Goal: Task Accomplishment & Management: Complete application form

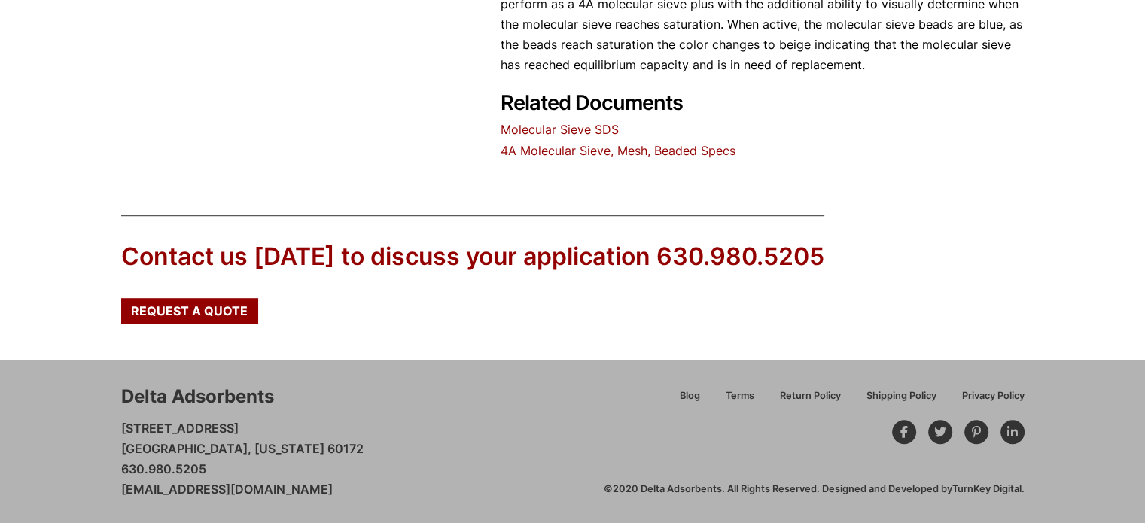
scroll to position [879, 0]
click at [196, 300] on div "Request a Quote" at bounding box center [189, 310] width 137 height 26
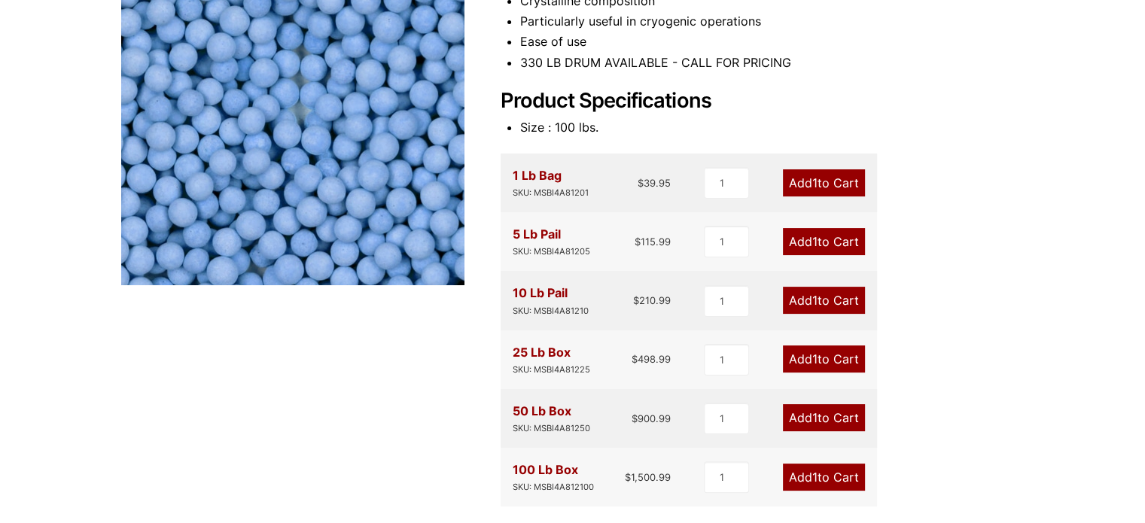
scroll to position [0, 0]
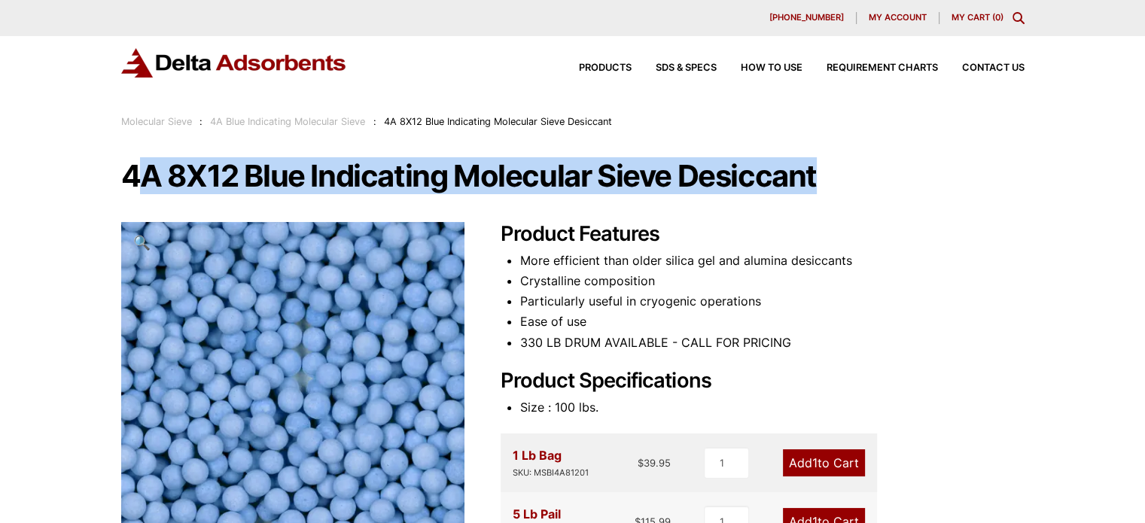
drag, startPoint x: 130, startPoint y: 169, endPoint x: 819, endPoint y: 178, distance: 688.7
click at [819, 178] on h1 "4A 8X12 Blue Indicating Molecular Sieve Desiccant" at bounding box center [572, 176] width 903 height 32
copy h1 "A 8X12 Blue Indicating Molecular Sieve Desiccant"
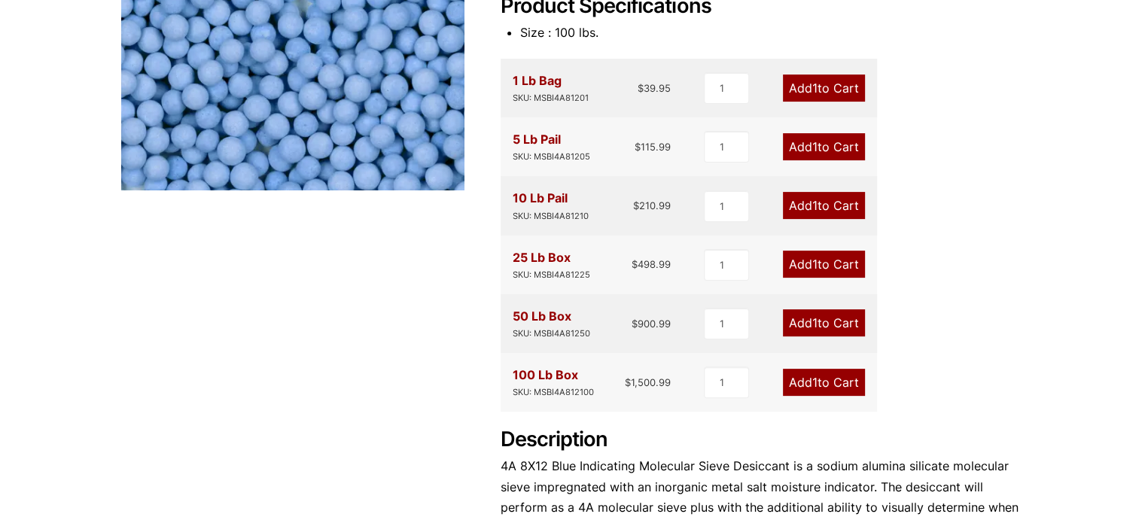
scroll to position [251, 0]
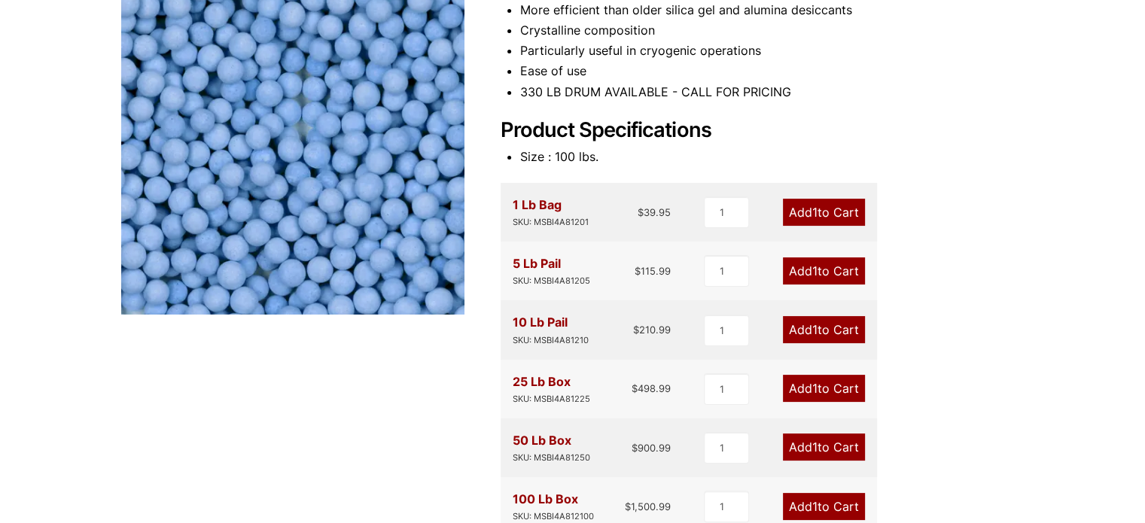
click at [802, 270] on link "Add 1 to Cart" at bounding box center [824, 270] width 82 height 27
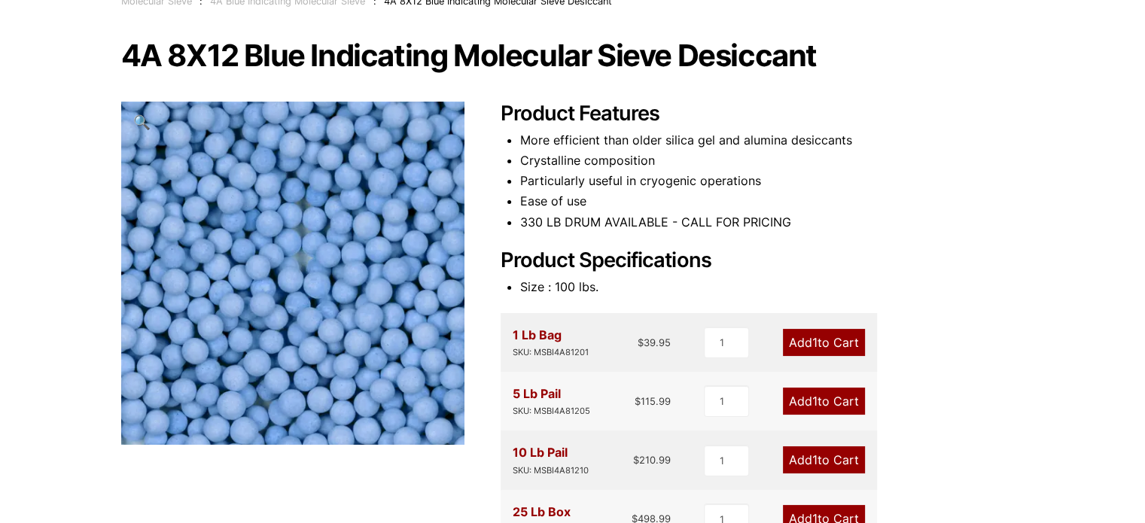
scroll to position [0, 0]
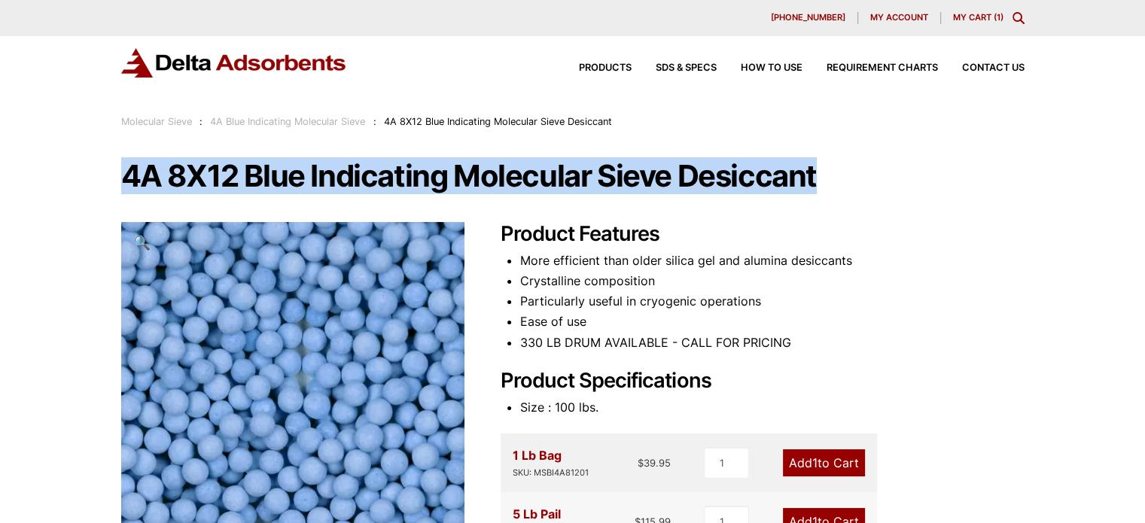
drag, startPoint x: 120, startPoint y: 171, endPoint x: 832, endPoint y: 159, distance: 711.3
copy h1 "4A 8X12 Blue Indicating Molecular Sieve Desiccant"
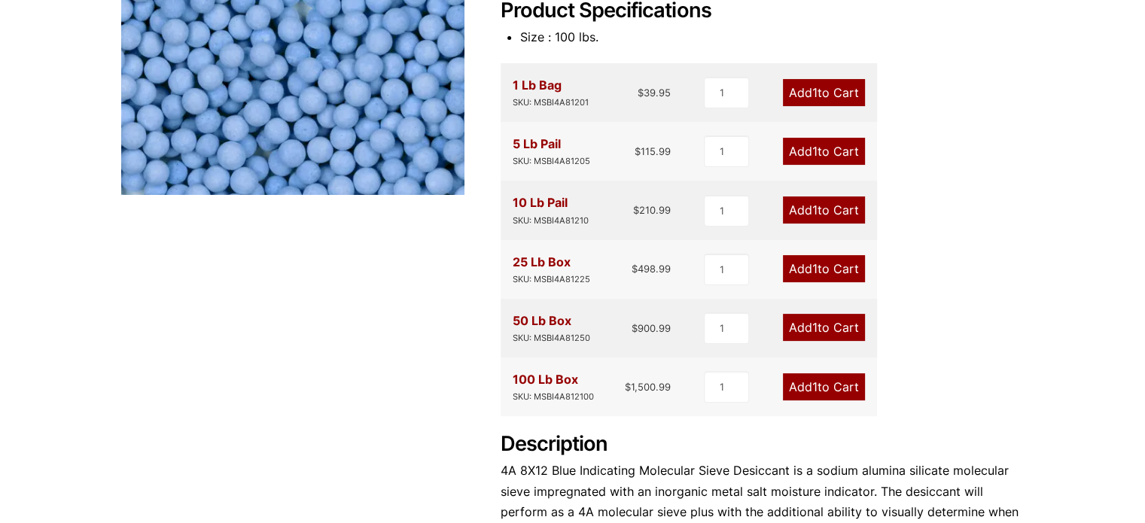
scroll to position [879, 0]
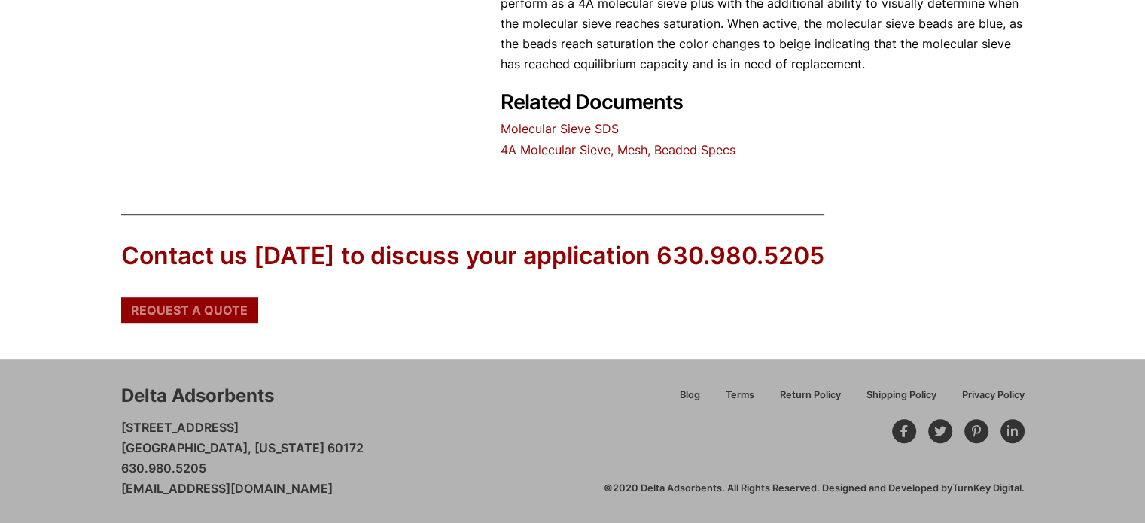
click at [220, 306] on span "Request a Quote" at bounding box center [189, 310] width 117 height 12
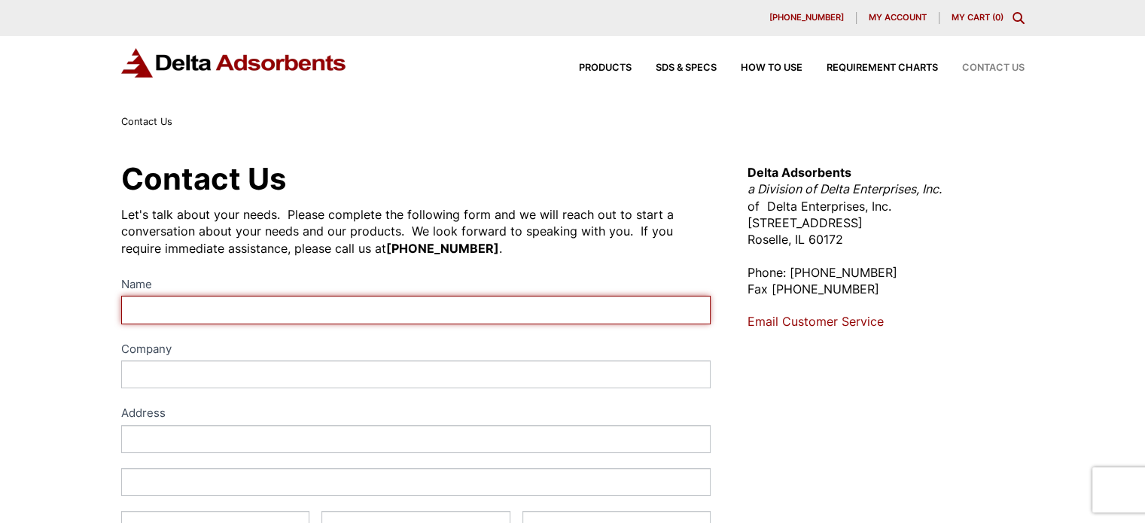
click at [310, 308] on input "Name" at bounding box center [416, 310] width 590 height 28
type input "vivek kumar"
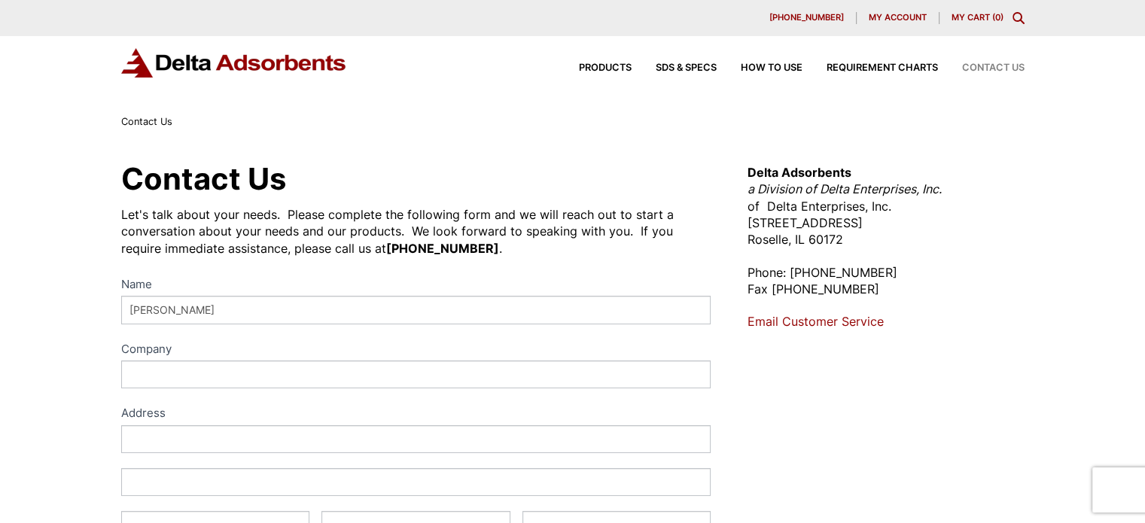
type input "AVIATION OVERSEAS SUPPLY LOGISTICES P LTD"
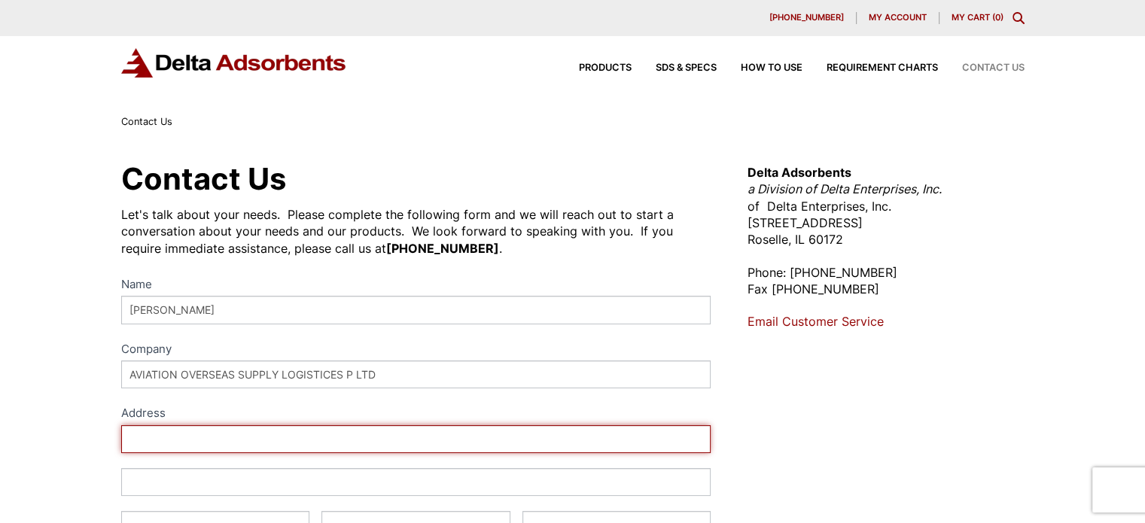
type input "Masterji Building,Plot No. L-3, L-Block Street No."
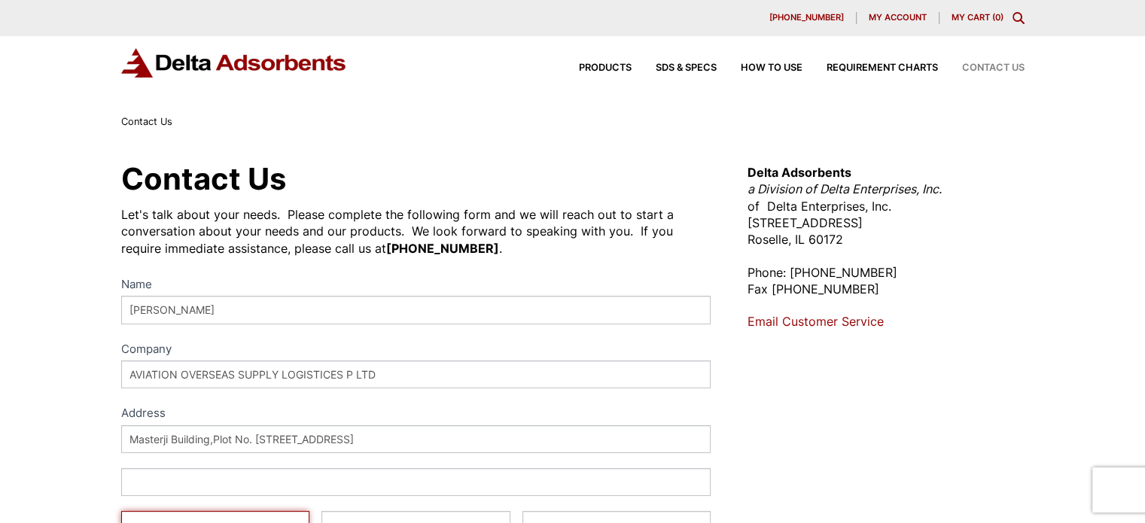
type input "Mahipalpur- 110027, New D"
type input "Select"
type input "110037"
select select "India"
type input "07546979059"
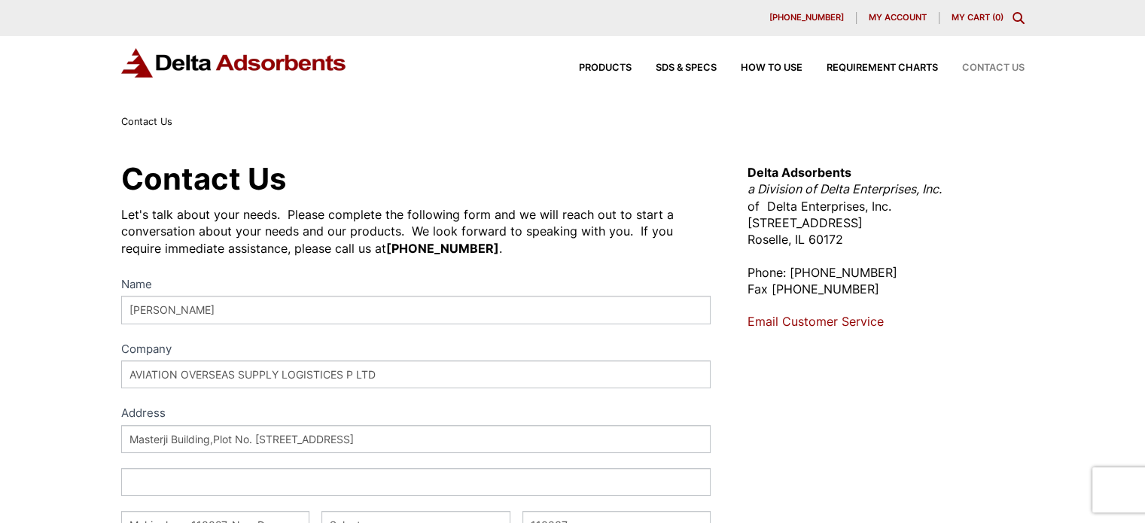
type input "vivek@aviationoverseassupply.us"
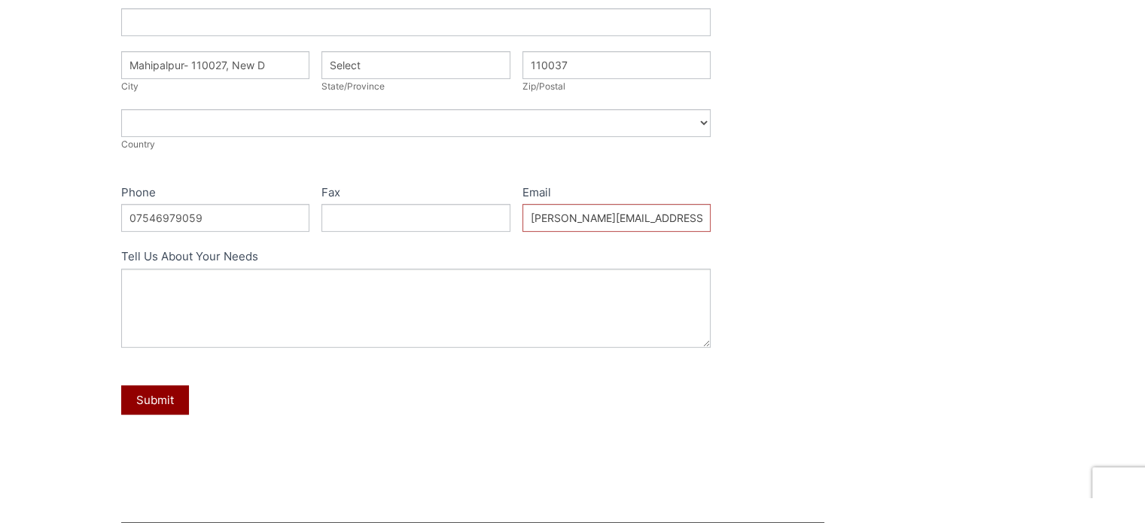
scroll to position [501, 0]
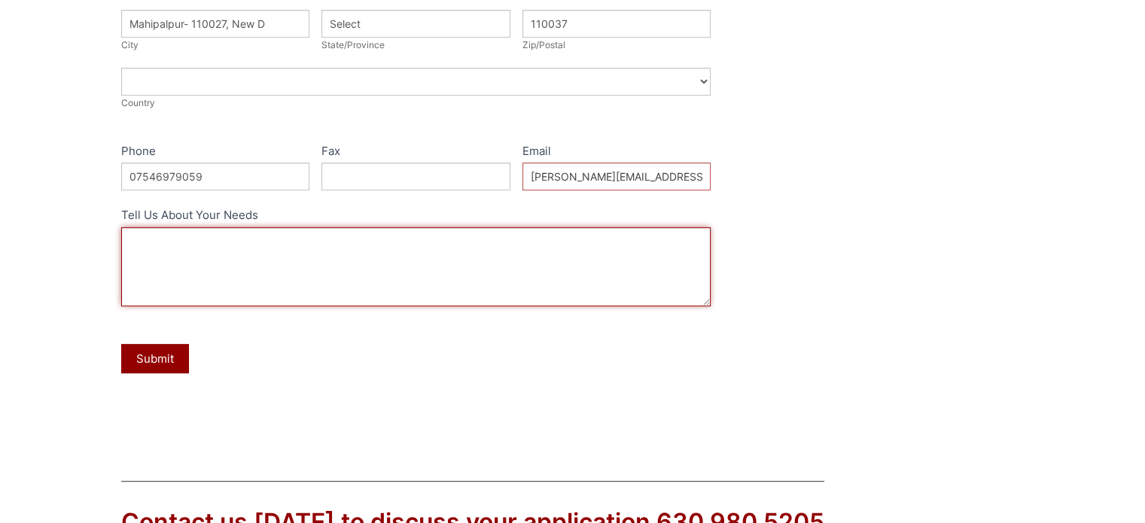
click at [272, 276] on textarea "Tell Us About Your Needs" at bounding box center [416, 266] width 590 height 79
type textarea "r"
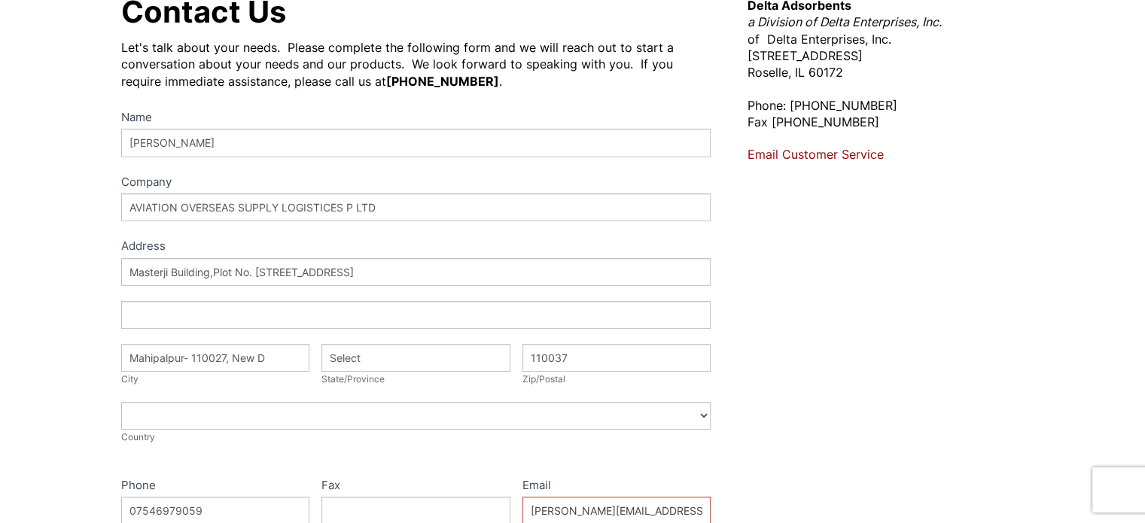
scroll to position [0, 0]
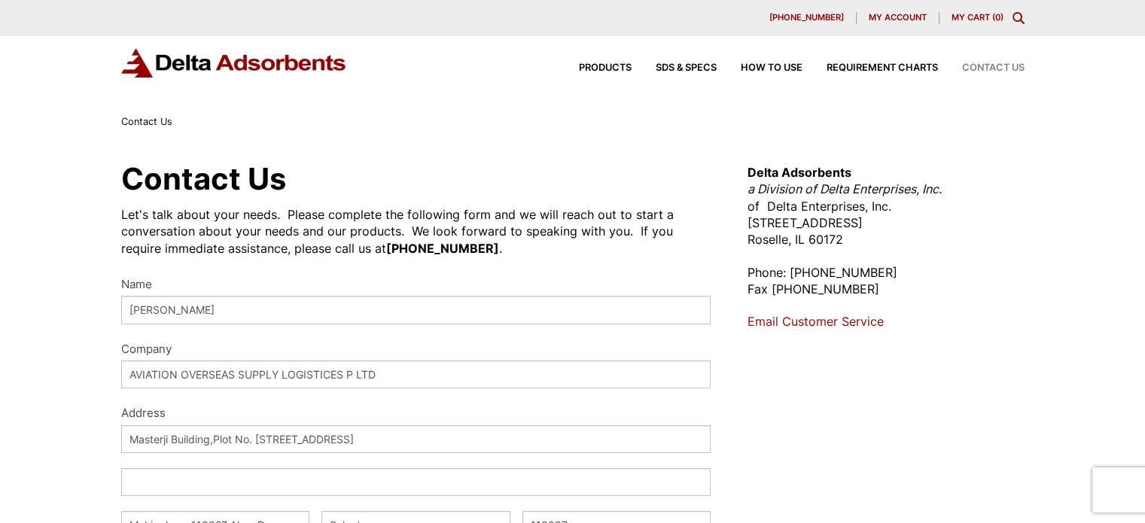
type textarea "REQUET FOR QUOTE FOR THE FOLLOWING ITEM"
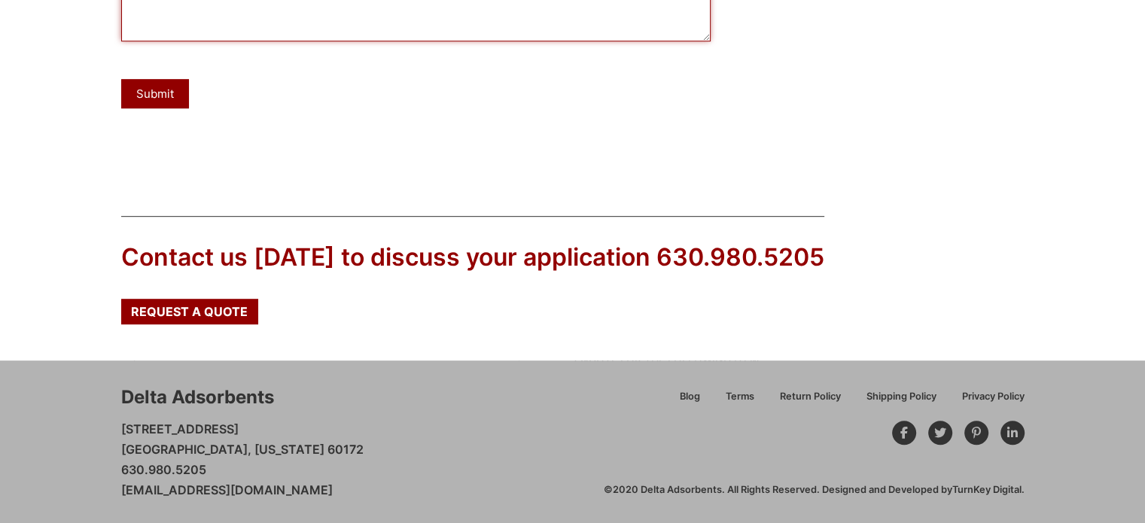
scroll to position [767, 0]
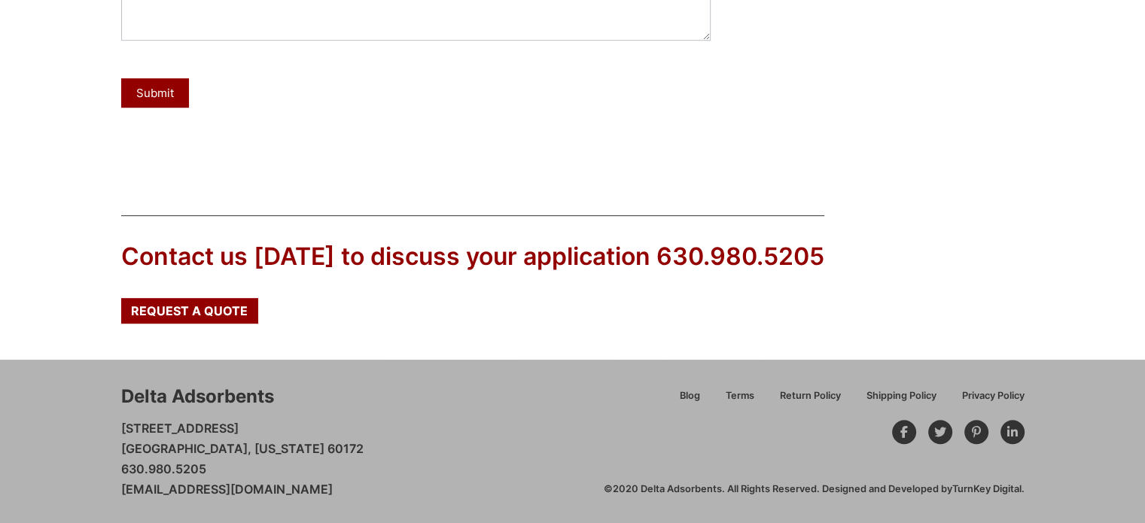
drag, startPoint x: 373, startPoint y: 489, endPoint x: 115, endPoint y: 482, distance: 258.2
click at [115, 482] on div "Delta Adsorbents 28 Congress Circle W. Roselle, Illinois 60172 630.980.5205 cus…" at bounding box center [572, 442] width 1145 height 164
copy link "[EMAIL_ADDRESS][DOMAIN_NAME]"
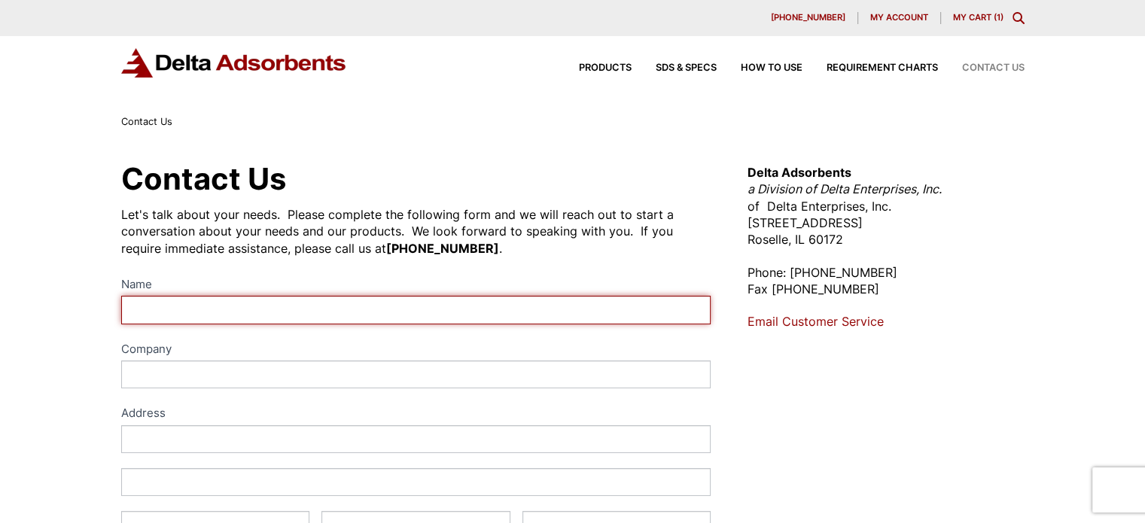
drag, startPoint x: 0, startPoint y: 0, endPoint x: 294, endPoint y: 312, distance: 428.6
click at [294, 312] on input "Name" at bounding box center [416, 310] width 590 height 28
type input "vivek kumar"
type input "AVIATION OVERSEAS SUPPLY LOGISTICES P LTD"
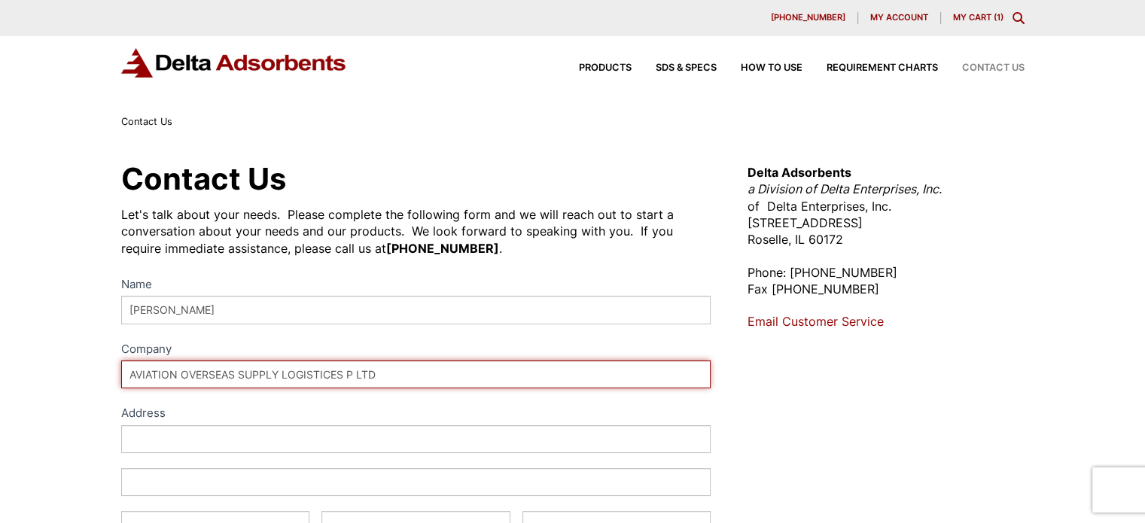
type input "Masterji Building,Plot No. L-3, L-Block Street No."
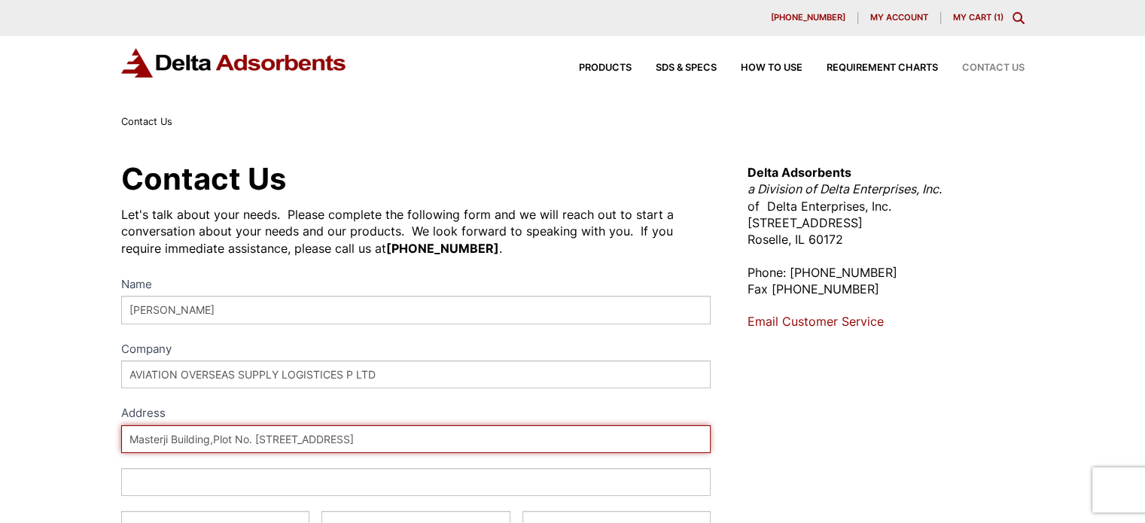
type input "Mahipalpur- 110027, New D"
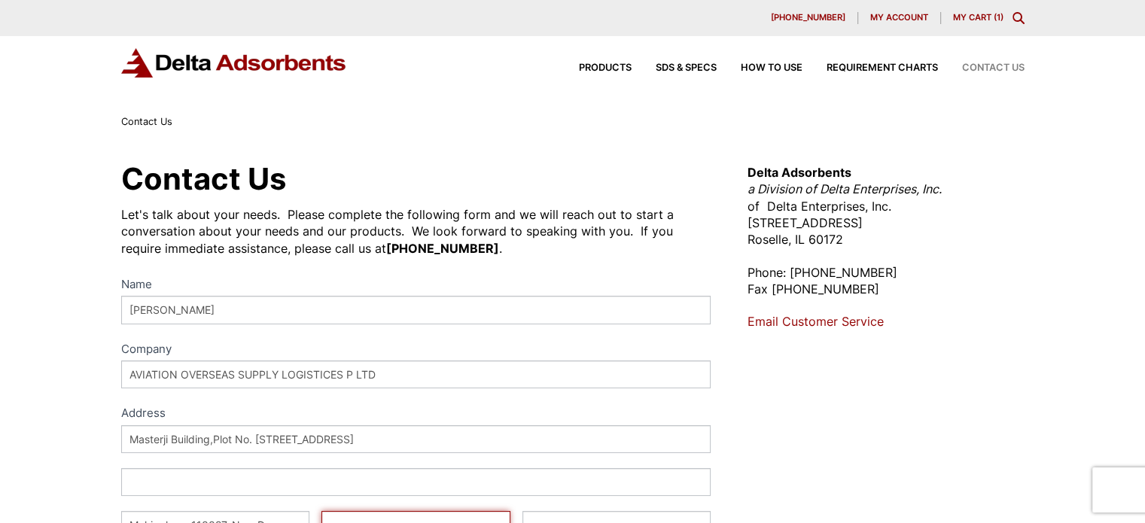
type input "Select"
type input "110037"
select select "India"
type input "07546979059"
type input "vivek@aviationoverseassupply.us"
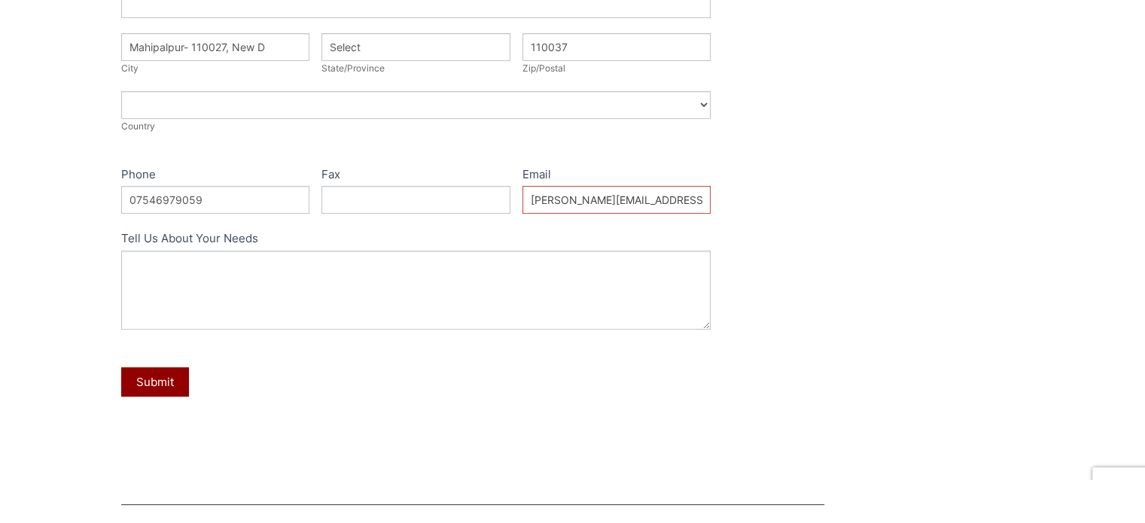
scroll to position [501, 0]
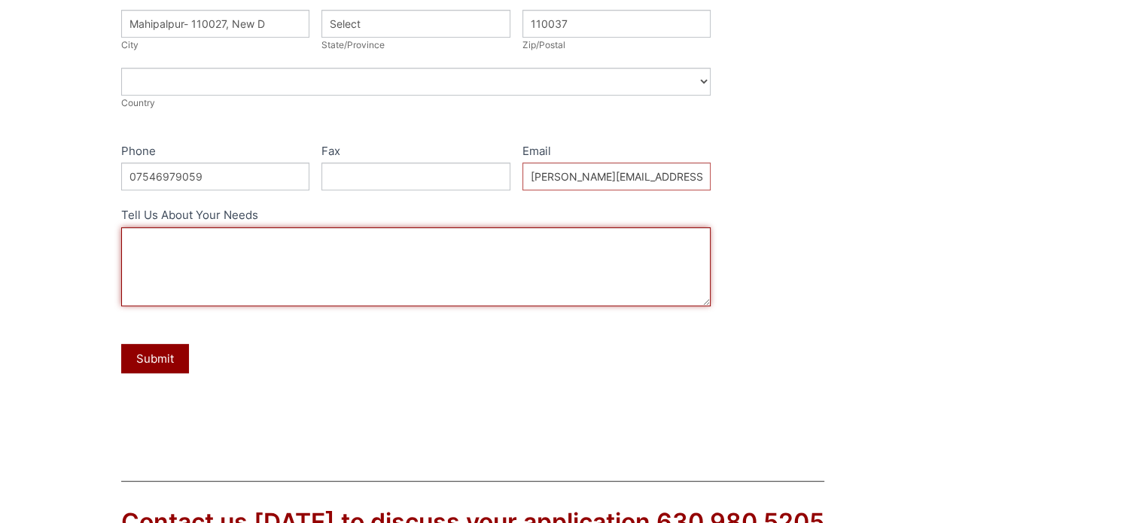
click at [275, 248] on textarea "Tell Us About Your Needs" at bounding box center [416, 266] width 590 height 79
paste textarea "4A 8X12 Blue Indicating Molecular Sieve Desiccant"
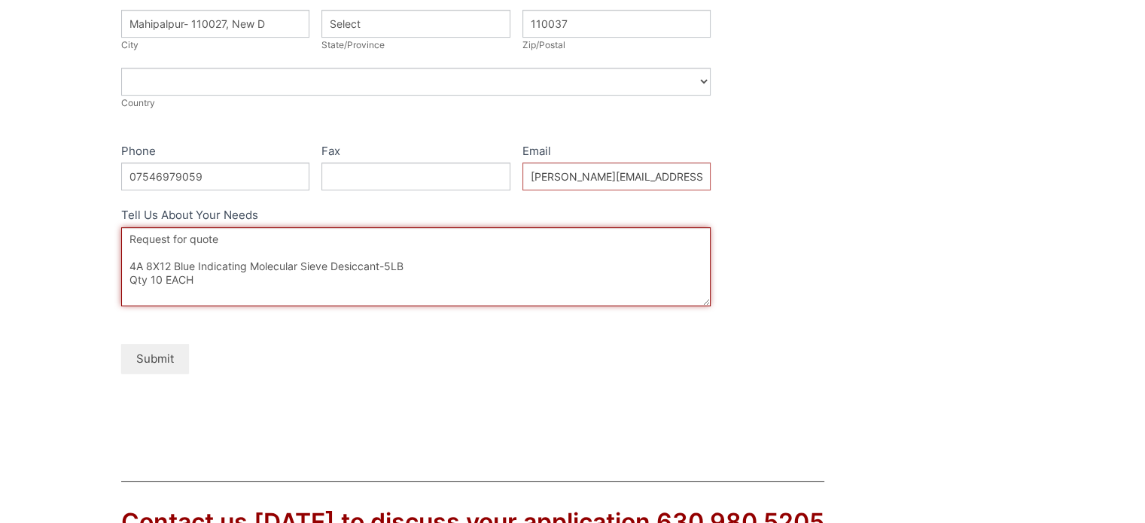
type textarea "Request for quote 4A 8X12 Blue Indicating Molecular Sieve Desiccant-5LB Qty 10 …"
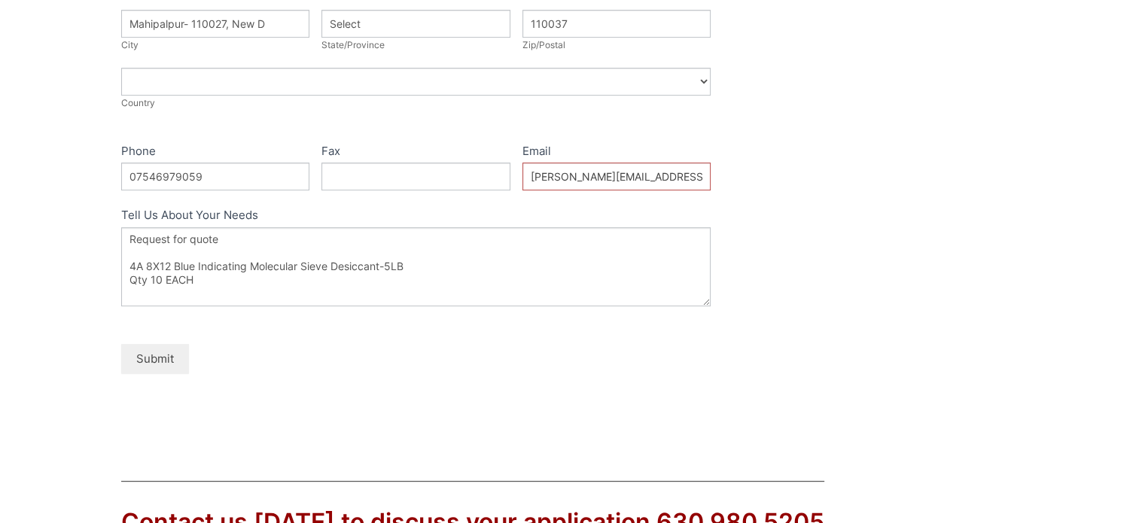
click at [142, 354] on button "Submit" at bounding box center [155, 358] width 68 height 29
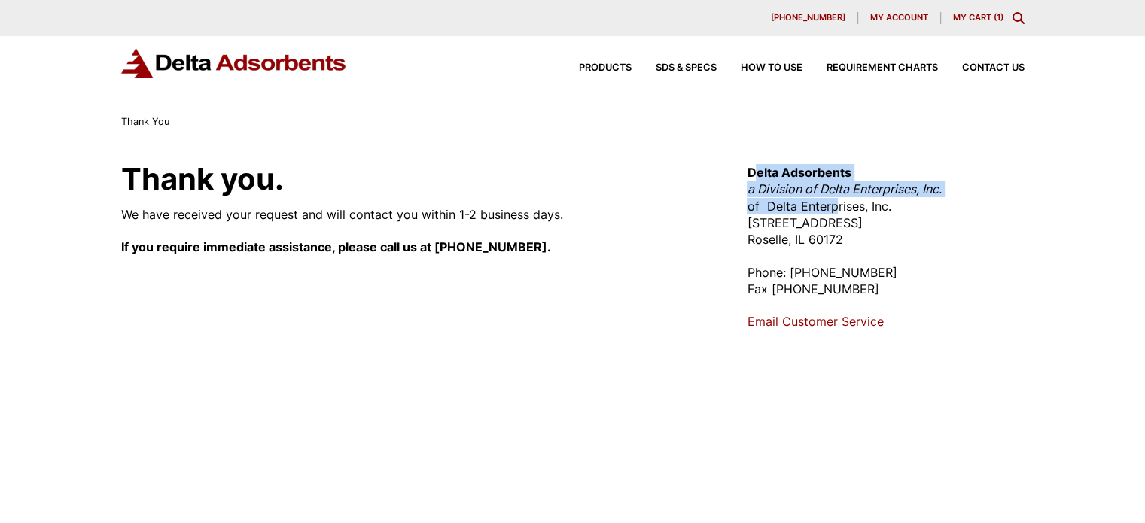
drag, startPoint x: 753, startPoint y: 166, endPoint x: 828, endPoint y: 213, distance: 88.5
click at [828, 213] on p "Delta Adsorbents a Division of Delta Enterprises, Inc. of Delta Enterprises, In…" at bounding box center [885, 206] width 277 height 84
click at [786, 188] on em "a Division of Delta Enterprises, Inc." at bounding box center [844, 188] width 194 height 15
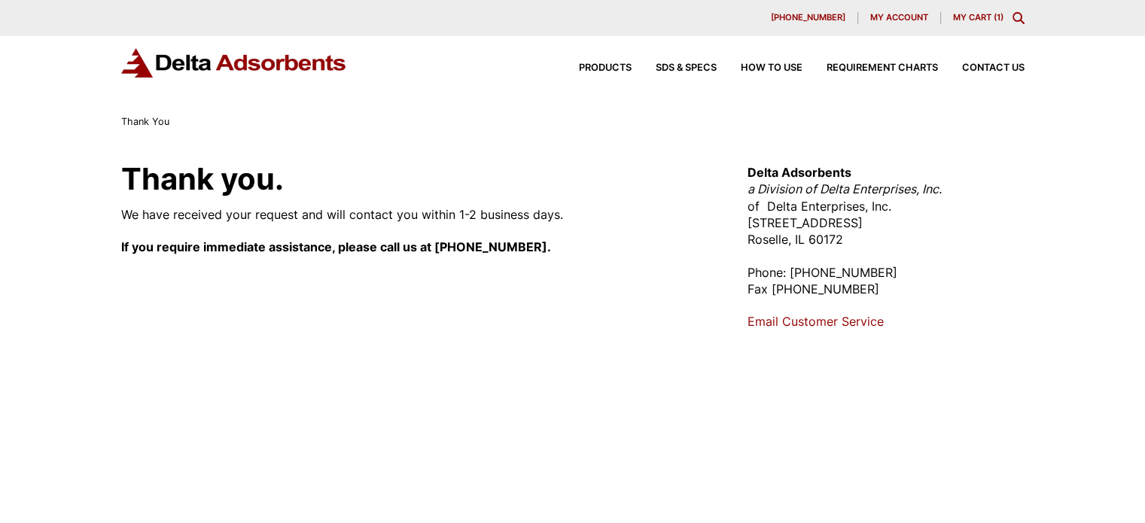
drag, startPoint x: 749, startPoint y: 169, endPoint x: 846, endPoint y: 239, distance: 119.7
click at [846, 239] on p "Delta Adsorbents a Division of Delta Enterprises, Inc. of Delta Enterprises, In…" at bounding box center [885, 206] width 277 height 84
drag, startPoint x: 631, startPoint y: 125, endPoint x: 650, endPoint y: 113, distance: 22.3
click at [632, 125] on div "Thank You" at bounding box center [572, 122] width 903 height 17
